Goal: Use online tool/utility: Utilize a website feature to perform a specific function

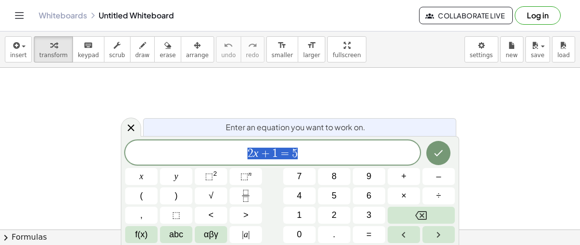
scroll to position [107, 0]
click at [353, 155] on span "2 x + 1 = 5 ​" at bounding box center [272, 154] width 295 height 14
click at [441, 151] on icon "Done" at bounding box center [439, 153] width 9 height 6
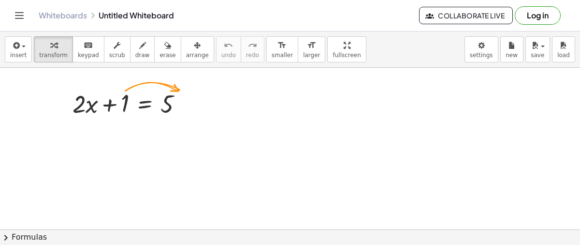
drag, startPoint x: 132, startPoint y: 149, endPoint x: 178, endPoint y: 152, distance: 47.0
click at [178, 152] on div at bounding box center [290, 154] width 580 height 387
click at [142, 127] on icon at bounding box center [145, 128] width 10 height 10
click at [152, 156] on div at bounding box center [290, 154] width 580 height 387
click at [21, 52] on span "insert" at bounding box center [18, 55] width 16 height 7
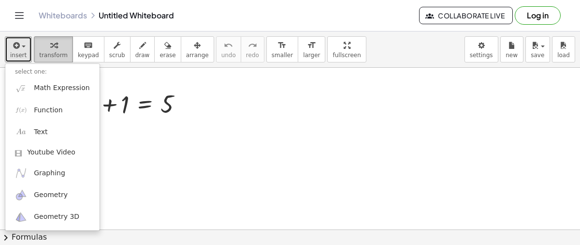
click at [51, 49] on icon "button" at bounding box center [53, 46] width 7 height 12
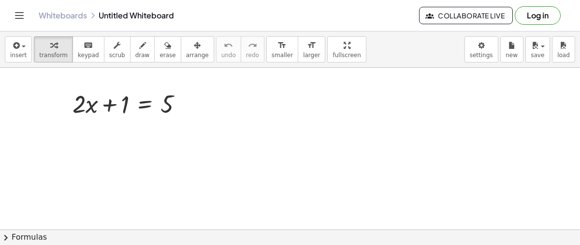
click at [4, 235] on span "chevron_right" at bounding box center [6, 238] width 12 height 12
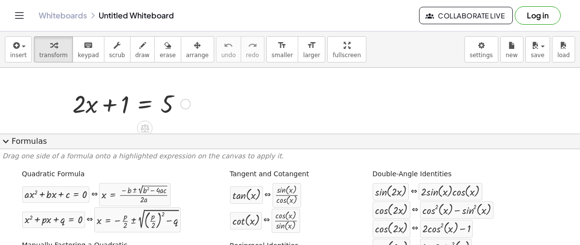
click at [189, 106] on div at bounding box center [185, 104] width 11 height 11
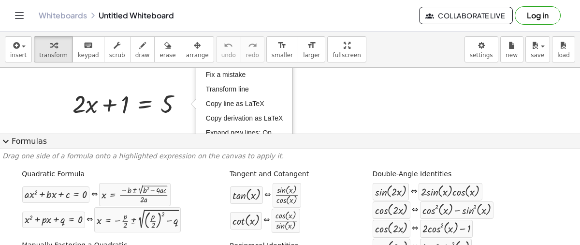
click at [48, 125] on div at bounding box center [290, 154] width 580 height 387
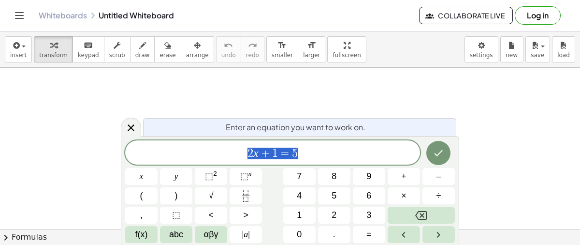
click at [322, 150] on span "2 x + 1 = 5" at bounding box center [272, 154] width 295 height 14
click at [436, 158] on icon "Done" at bounding box center [439, 153] width 12 height 12
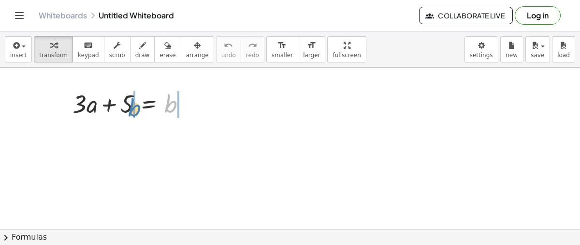
drag, startPoint x: 168, startPoint y: 106, endPoint x: 136, endPoint y: 110, distance: 32.6
click at [136, 110] on div at bounding box center [134, 103] width 132 height 33
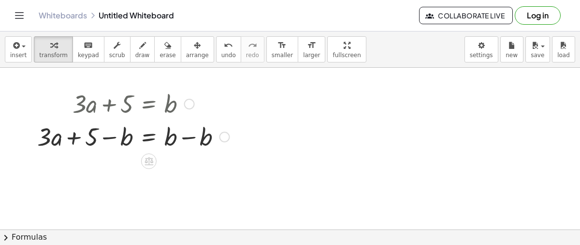
drag, startPoint x: 124, startPoint y: 105, endPoint x: 157, endPoint y: 109, distance: 32.6
click at [157, 109] on div at bounding box center [133, 103] width 202 height 33
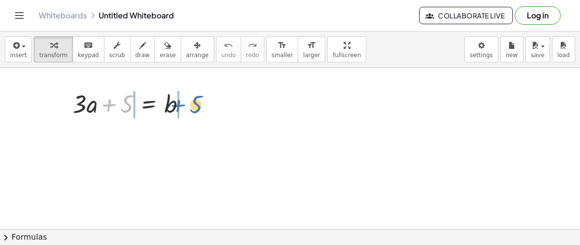
drag, startPoint x: 127, startPoint y: 110, endPoint x: 197, endPoint y: 111, distance: 70.1
click at [197, 111] on div at bounding box center [134, 103] width 132 height 33
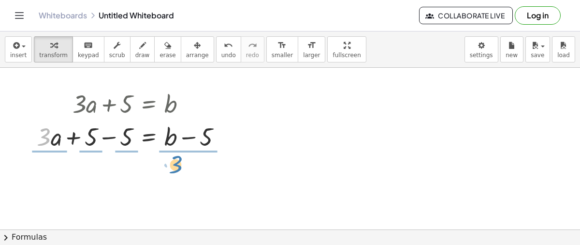
drag, startPoint x: 47, startPoint y: 140, endPoint x: 177, endPoint y: 169, distance: 133.2
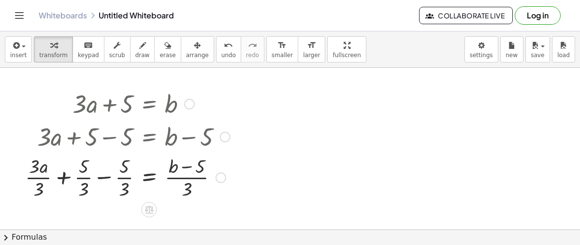
drag, startPoint x: 127, startPoint y: 138, endPoint x: 79, endPoint y: 129, distance: 48.3
click at [79, 129] on div at bounding box center [127, 135] width 215 height 33
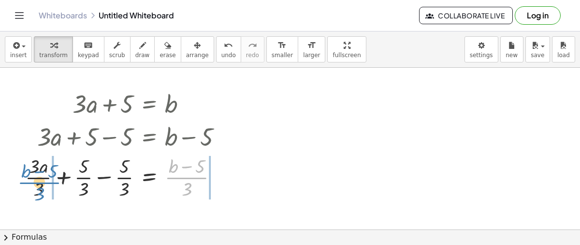
drag, startPoint x: 191, startPoint y: 174, endPoint x: 43, endPoint y: 179, distance: 148.1
click at [43, 179] on div at bounding box center [127, 176] width 215 height 48
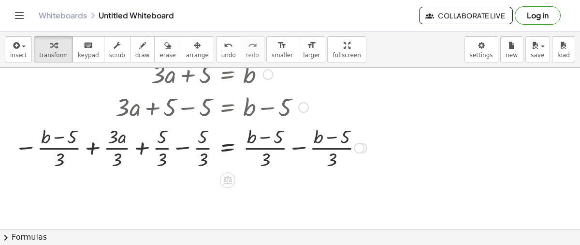
scroll to position [30, 0]
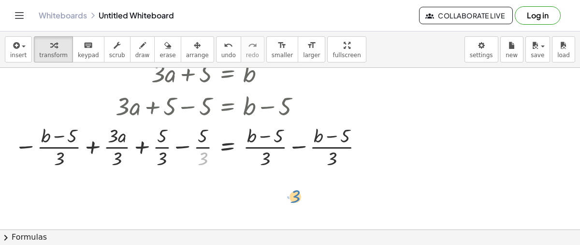
drag, startPoint x: 195, startPoint y: 153, endPoint x: 287, endPoint y: 191, distance: 99.4
click at [287, 191] on div "+ · 3 · a + 5 = b + · 3 · a + 5 − 5 = + b − 5 + · 3 · a · 3 + · 5 · 3 − · 5 · 3…" at bounding box center [290, 230] width 580 height 387
click at [209, 160] on div at bounding box center [191, 146] width 362 height 48
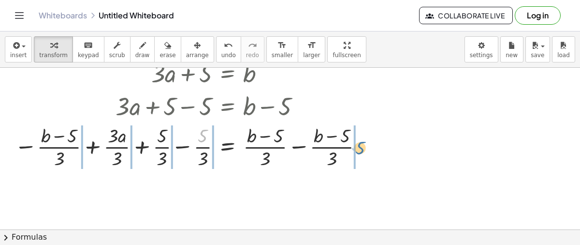
drag, startPoint x: 204, startPoint y: 140, endPoint x: 369, endPoint y: 154, distance: 165.5
click at [369, 154] on div at bounding box center [191, 146] width 362 height 48
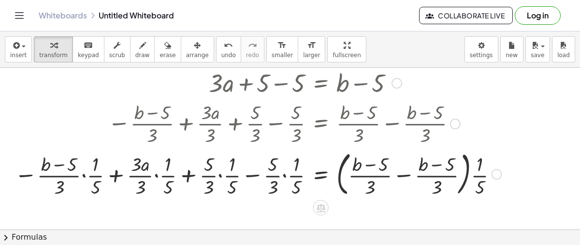
scroll to position [53, 0]
drag, startPoint x: 210, startPoint y: 164, endPoint x: 269, endPoint y: 204, distance: 70.8
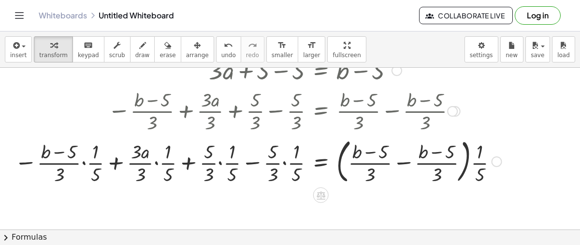
scroll to position [73, 0]
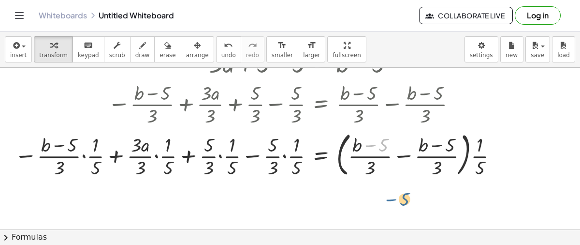
drag, startPoint x: 374, startPoint y: 146, endPoint x: 378, endPoint y: 202, distance: 56.3
click at [378, 202] on div "+ · 3 · a + 5 = b + · 3 · a + 5 − 5 = + b − 5 + · 3 · a · 3 + · 5 · 3 − · 5 · 3…" at bounding box center [290, 157] width 580 height 324
drag, startPoint x: 385, startPoint y: 142, endPoint x: 437, endPoint y: 140, distance: 52.3
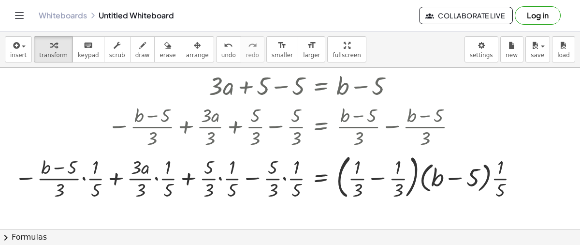
scroll to position [52, 0]
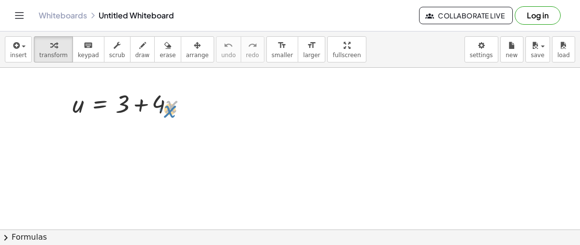
drag, startPoint x: 171, startPoint y: 108, endPoint x: 169, endPoint y: 113, distance: 5.2
click at [169, 113] on div at bounding box center [134, 103] width 132 height 33
drag, startPoint x: 171, startPoint y: 106, endPoint x: 174, endPoint y: 111, distance: 6.1
click at [174, 111] on div at bounding box center [134, 103] width 132 height 33
drag, startPoint x: 126, startPoint y: 108, endPoint x: 194, endPoint y: 113, distance: 67.9
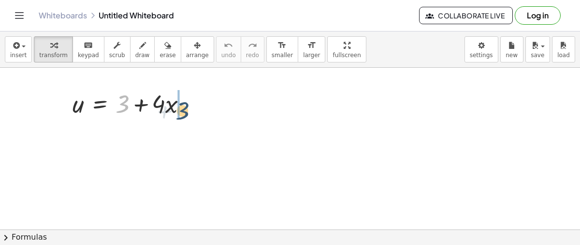
click at [194, 113] on div at bounding box center [134, 103] width 132 height 33
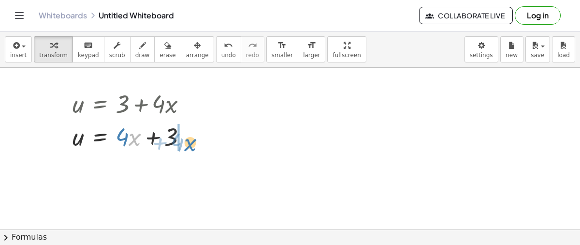
drag, startPoint x: 139, startPoint y: 135, endPoint x: 196, endPoint y: 141, distance: 57.8
click at [196, 141] on div at bounding box center [134, 135] width 132 height 33
drag, startPoint x: 171, startPoint y: 141, endPoint x: 152, endPoint y: 148, distance: 20.2
drag, startPoint x: 157, startPoint y: 143, endPoint x: 181, endPoint y: 146, distance: 24.4
click at [181, 146] on div at bounding box center [134, 135] width 132 height 33
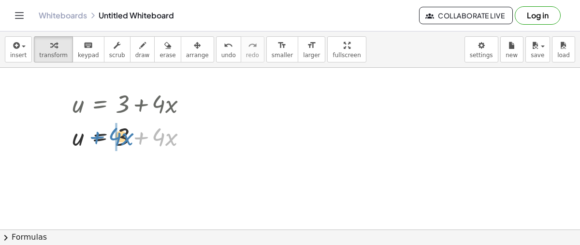
drag, startPoint x: 138, startPoint y: 138, endPoint x: 95, endPoint y: 138, distance: 43.1
click at [95, 138] on div at bounding box center [134, 135] width 132 height 33
drag, startPoint x: 169, startPoint y: 139, endPoint x: 111, endPoint y: 136, distance: 57.6
click at [111, 136] on div at bounding box center [134, 135] width 132 height 33
drag, startPoint x: 83, startPoint y: 137, endPoint x: 193, endPoint y: 134, distance: 109.8
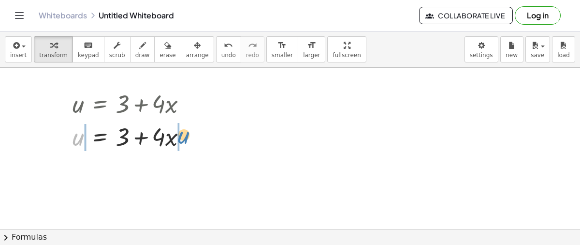
click at [193, 134] on div at bounding box center [134, 135] width 132 height 33
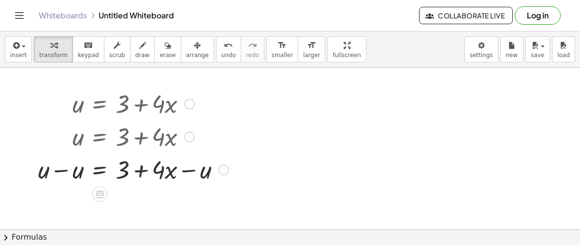
click at [100, 137] on div "u = + 3 + · 4 · x" at bounding box center [100, 137] width 0 height 0
click at [191, 136] on div "Go back to this line Copy line as LaTeX Copy derivation as LaTeX" at bounding box center [187, 137] width 11 height 11
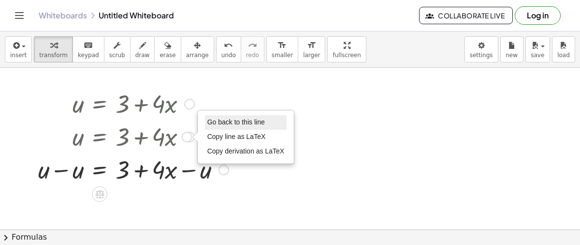
click at [220, 126] on li "Go back to this line" at bounding box center [246, 122] width 82 height 15
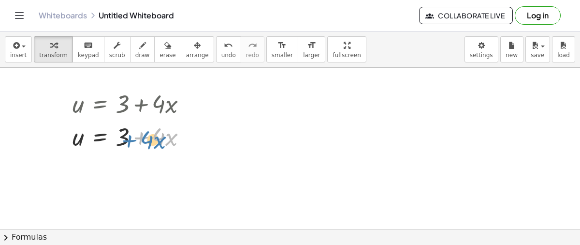
drag, startPoint x: 137, startPoint y: 140, endPoint x: 131, endPoint y: 143, distance: 6.9
click at [131, 143] on div at bounding box center [134, 135] width 132 height 33
drag, startPoint x: 149, startPoint y: 139, endPoint x: 99, endPoint y: 136, distance: 50.9
click at [99, 136] on div at bounding box center [134, 135] width 132 height 33
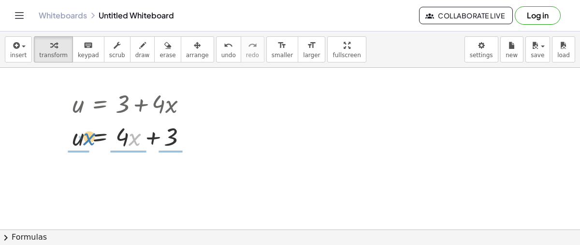
drag, startPoint x: 130, startPoint y: 132, endPoint x: 85, endPoint y: 131, distance: 44.5
click at [85, 131] on div at bounding box center [134, 135] width 132 height 33
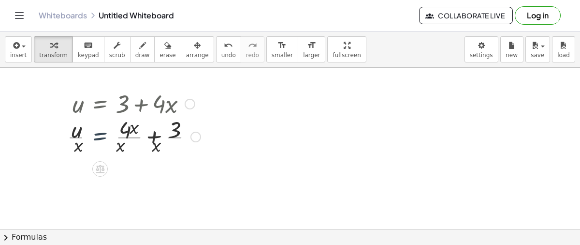
click at [85, 131] on div at bounding box center [133, 136] width 143 height 48
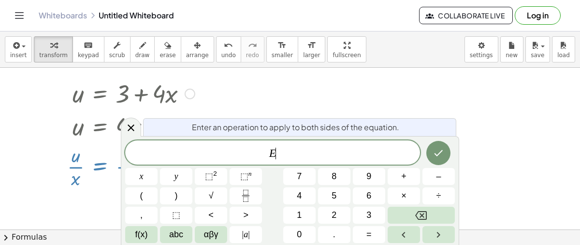
scroll to position [11, 0]
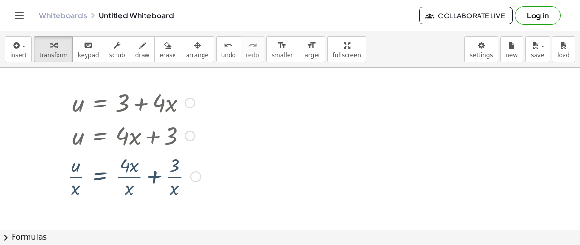
scroll to position [0, 0]
click at [186, 135] on div at bounding box center [190, 137] width 11 height 11
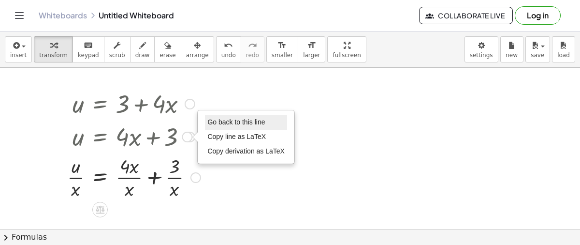
click at [236, 120] on span "Go back to this line" at bounding box center [237, 122] width 58 height 8
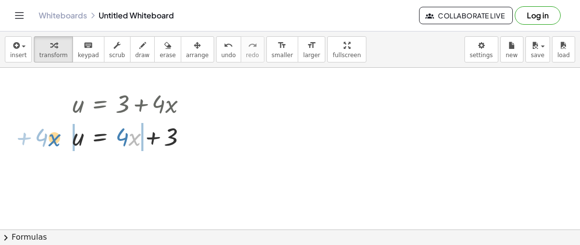
drag, startPoint x: 131, startPoint y: 138, endPoint x: 50, endPoint y: 138, distance: 80.8
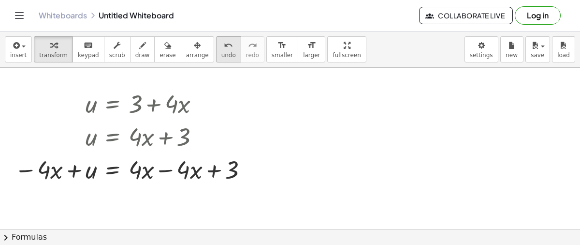
click at [224, 46] on icon "undo" at bounding box center [228, 46] width 9 height 12
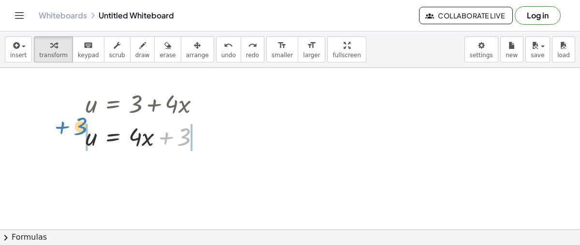
drag, startPoint x: 182, startPoint y: 142, endPoint x: 79, endPoint y: 132, distance: 104.1
click at [79, 132] on div "u = + 3 + · 4 · x u = + · 4 · x + 3 u = + 3 + · 4 · x u = + 3 + · x · 4 u = + 3…" at bounding box center [143, 119] width 144 height 71
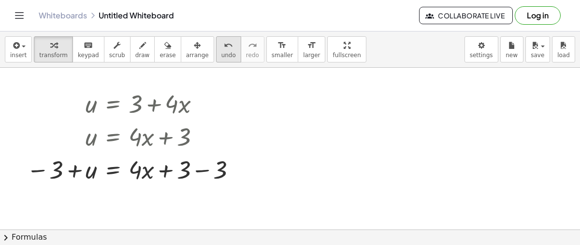
click at [222, 44] on div "undo" at bounding box center [229, 45] width 15 height 12
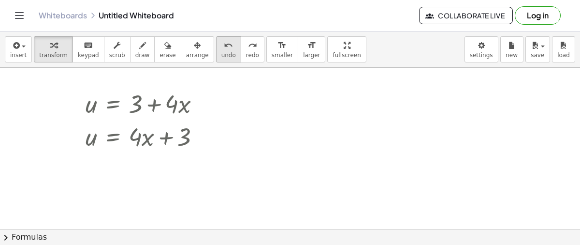
click at [222, 44] on div "undo" at bounding box center [229, 45] width 15 height 12
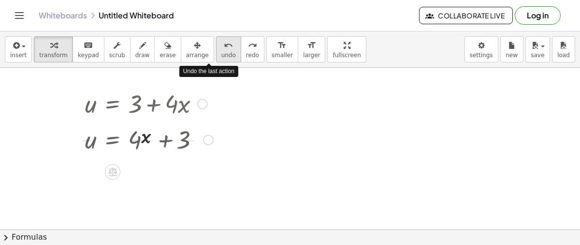
click at [222, 44] on div "undo" at bounding box center [229, 45] width 15 height 12
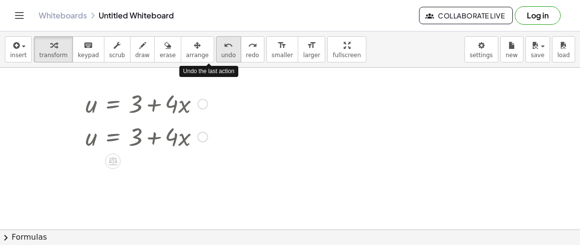
click at [222, 44] on div "undo" at bounding box center [229, 45] width 15 height 12
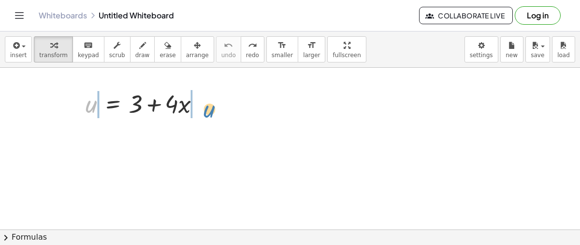
drag, startPoint x: 94, startPoint y: 106, endPoint x: 213, endPoint y: 111, distance: 119.1
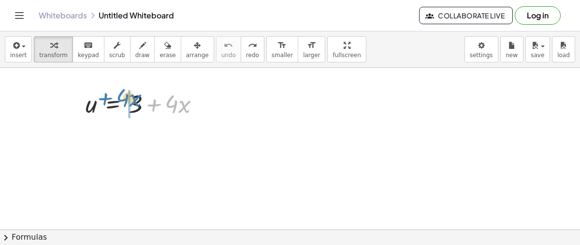
drag, startPoint x: 152, startPoint y: 108, endPoint x: 101, endPoint y: 102, distance: 52.1
click at [101, 102] on div at bounding box center [147, 103] width 132 height 33
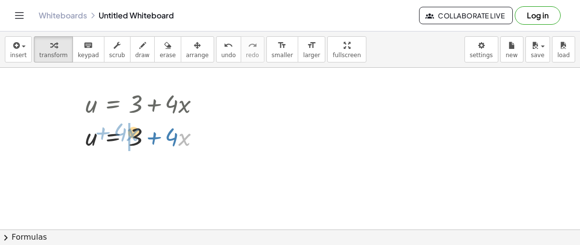
drag, startPoint x: 182, startPoint y: 132, endPoint x: 128, endPoint y: 127, distance: 53.9
drag, startPoint x: 181, startPoint y: 135, endPoint x: 124, endPoint y: 137, distance: 57.1
click at [124, 137] on div at bounding box center [147, 135] width 132 height 33
drag, startPoint x: 131, startPoint y: 131, endPoint x: 190, endPoint y: 135, distance: 59.7
click at [190, 135] on div at bounding box center [147, 135] width 132 height 33
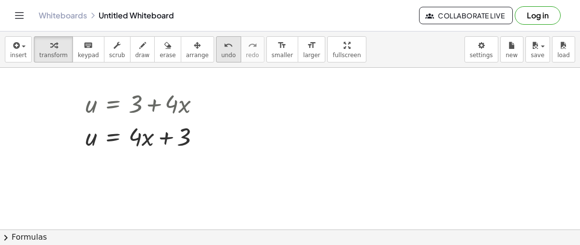
click at [224, 43] on icon "undo" at bounding box center [228, 46] width 9 height 12
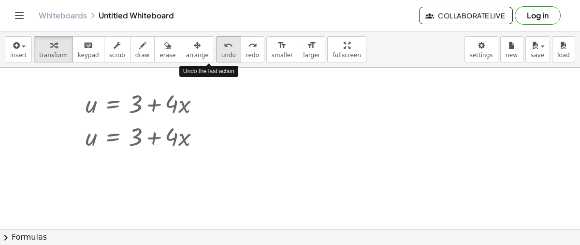
click at [224, 43] on icon "undo" at bounding box center [228, 46] width 9 height 12
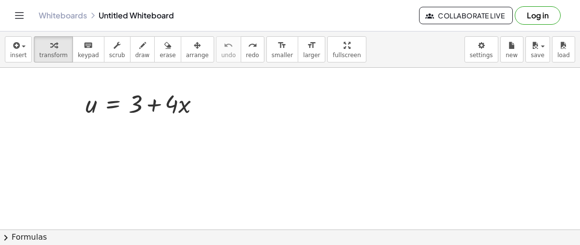
click at [77, 12] on link "Whiteboards" at bounding box center [63, 16] width 48 height 10
drag, startPoint x: 141, startPoint y: 95, endPoint x: 60, endPoint y: 94, distance: 80.3
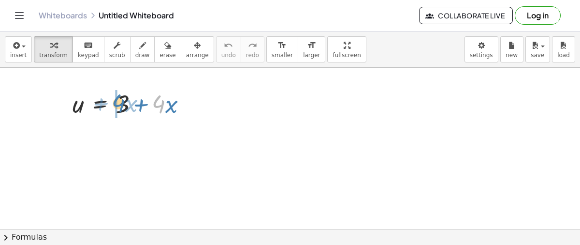
drag, startPoint x: 165, startPoint y: 107, endPoint x: 116, endPoint y: 105, distance: 48.9
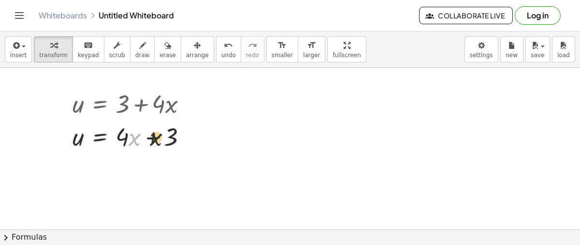
drag, startPoint x: 133, startPoint y: 139, endPoint x: 160, endPoint y: 139, distance: 27.1
click at [160, 139] on div at bounding box center [134, 135] width 132 height 33
drag, startPoint x: 135, startPoint y: 139, endPoint x: 185, endPoint y: 138, distance: 49.8
click at [185, 138] on div at bounding box center [134, 135] width 132 height 33
drag, startPoint x: 139, startPoint y: 137, endPoint x: 123, endPoint y: 139, distance: 16.5
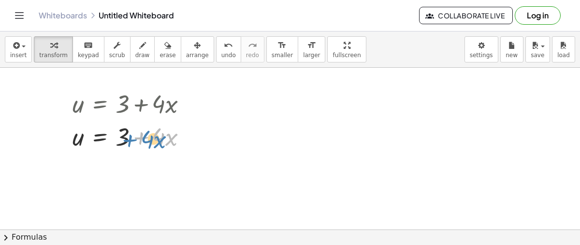
click at [123, 139] on div at bounding box center [134, 135] width 132 height 33
drag, startPoint x: 125, startPoint y: 139, endPoint x: 171, endPoint y: 136, distance: 46.0
click at [171, 136] on div at bounding box center [134, 135] width 132 height 33
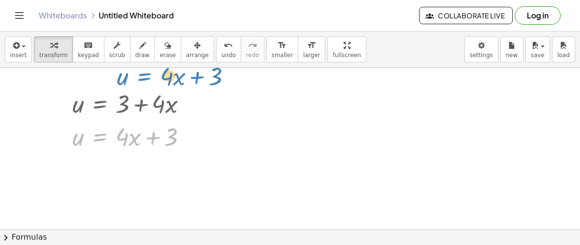
drag, startPoint x: 98, startPoint y: 136, endPoint x: 113, endPoint y: 73, distance: 65.2
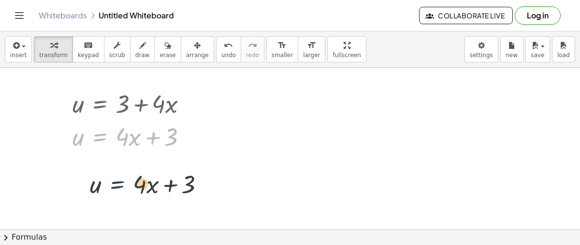
drag, startPoint x: 101, startPoint y: 133, endPoint x: 116, endPoint y: 181, distance: 50.0
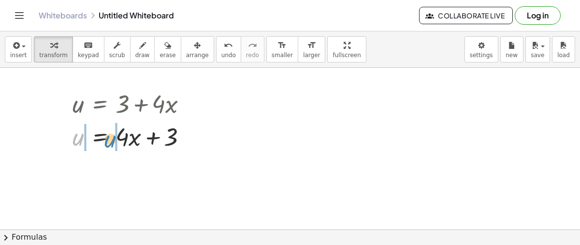
drag, startPoint x: 82, startPoint y: 139, endPoint x: 115, endPoint y: 141, distance: 32.5
click at [115, 141] on div at bounding box center [134, 135] width 132 height 33
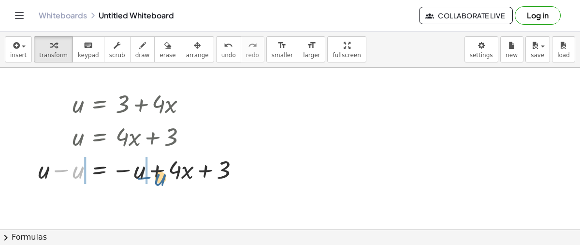
drag, startPoint x: 76, startPoint y: 169, endPoint x: 160, endPoint y: 176, distance: 83.5
click at [160, 176] on div at bounding box center [142, 168] width 219 height 33
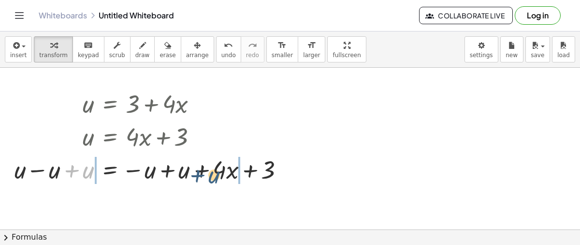
drag, startPoint x: 88, startPoint y: 170, endPoint x: 216, endPoint y: 175, distance: 127.8
click at [216, 175] on div at bounding box center [153, 168] width 287 height 33
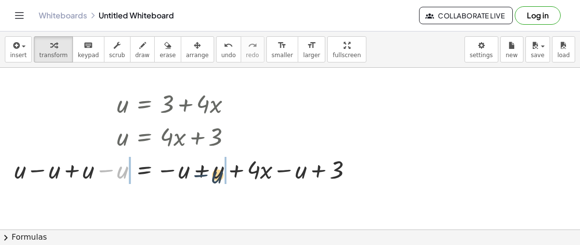
drag, startPoint x: 113, startPoint y: 170, endPoint x: 216, endPoint y: 176, distance: 102.7
click at [216, 176] on div at bounding box center [188, 168] width 356 height 33
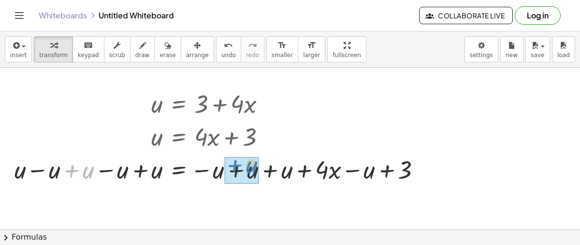
drag, startPoint x: 62, startPoint y: 166, endPoint x: 229, endPoint y: 160, distance: 167.0
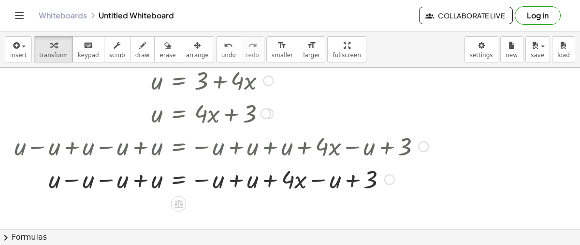
scroll to position [25, 0]
